Goal: Transaction & Acquisition: Purchase product/service

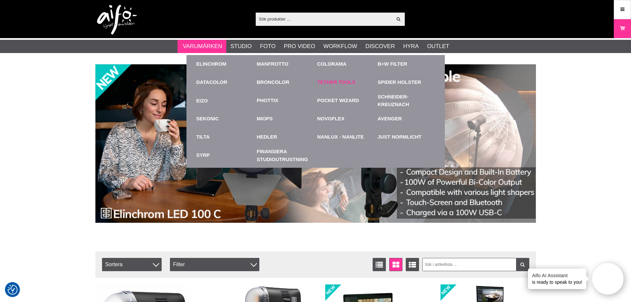
click at [329, 82] on link "Tether Tools" at bounding box center [336, 83] width 38 height 8
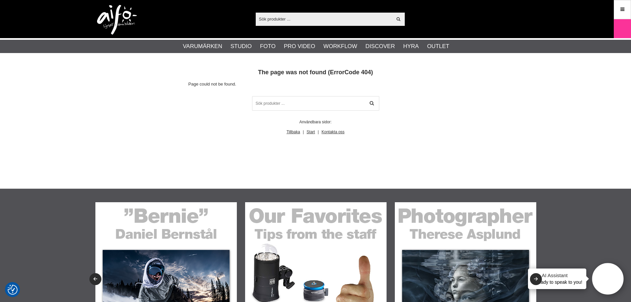
click at [294, 22] on input "text" at bounding box center [324, 19] width 137 height 10
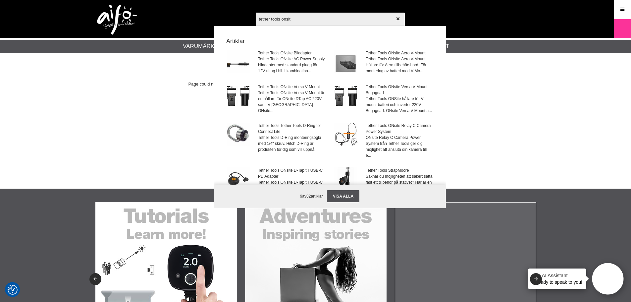
type input "tether tools onsite"
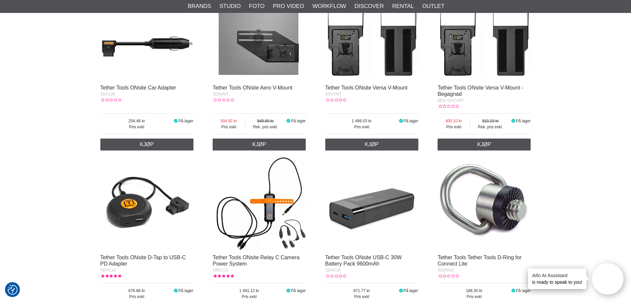
scroll to position [199, 0]
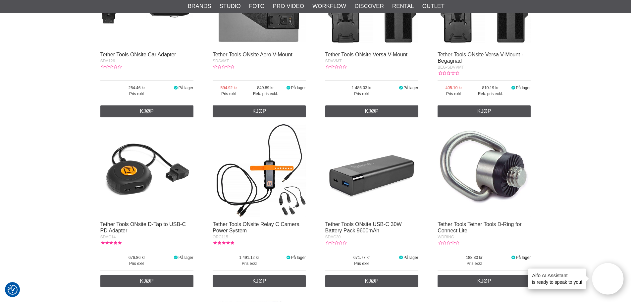
click at [132, 178] on img at bounding box center [146, 170] width 93 height 93
